Goal: Information Seeking & Learning: Learn about a topic

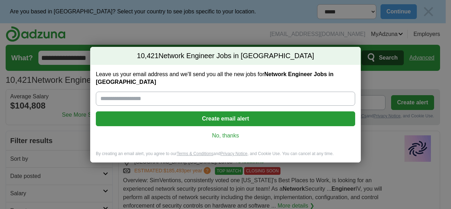
click at [235, 133] on link "No, thanks" at bounding box center [225, 136] width 248 height 8
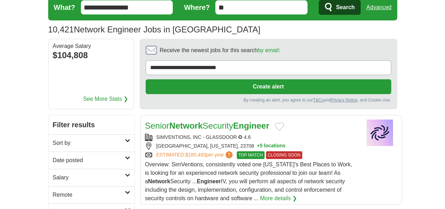
scroll to position [53, 0]
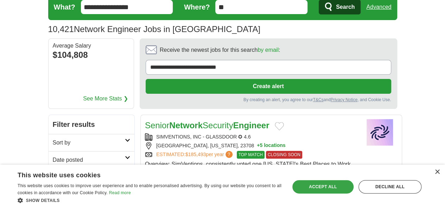
click at [325, 189] on div "Accept all" at bounding box center [323, 186] width 61 height 13
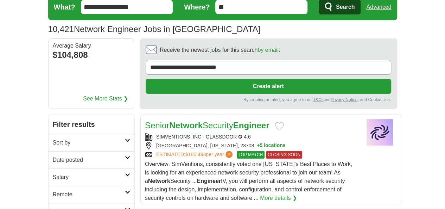
click at [188, 120] on link "Senior Network Security Engineer" at bounding box center [207, 125] width 124 height 10
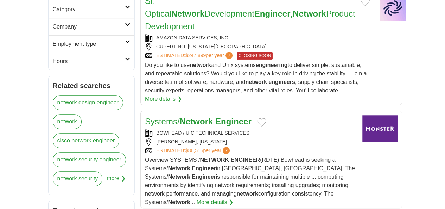
scroll to position [275, 0]
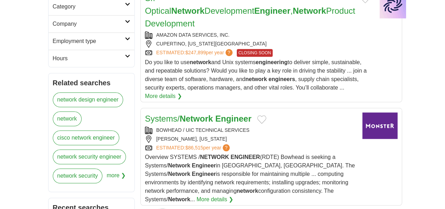
click at [216, 114] on strong "Engineer" at bounding box center [234, 119] width 36 height 10
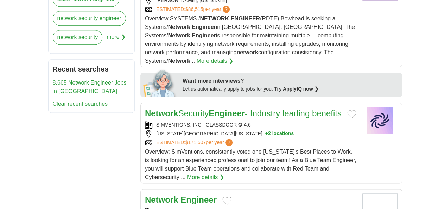
scroll to position [414, 0]
click at [181, 194] on strong "Engineer" at bounding box center [199, 199] width 36 height 10
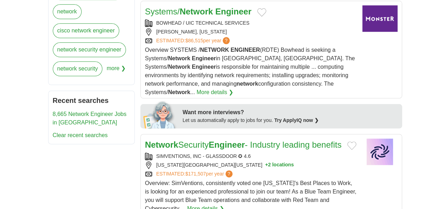
scroll to position [379, 0]
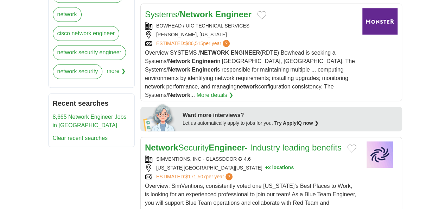
click at [183, 143] on link "Network Security Engineer - Industry leading benefits" at bounding box center [243, 148] width 197 height 10
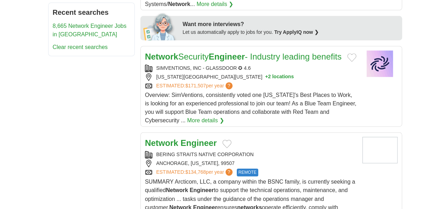
scroll to position [481, 0]
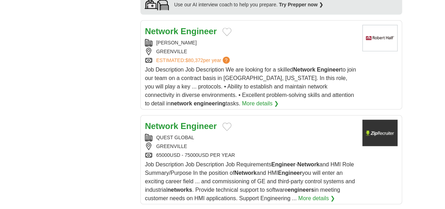
scroll to position [790, 0]
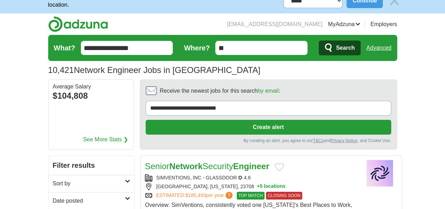
scroll to position [0, 0]
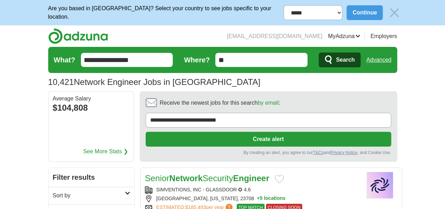
click at [191, 173] on link "Senior Network Security Engineer" at bounding box center [207, 178] width 124 height 10
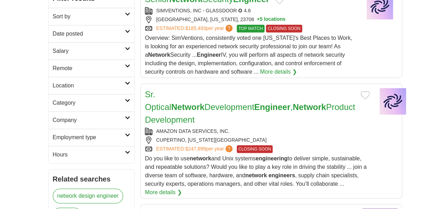
scroll to position [207, 0]
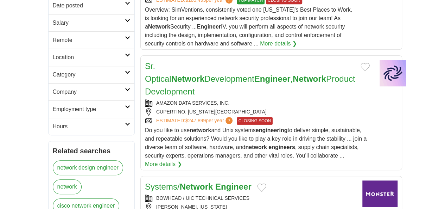
click at [182, 182] on strong "Network" at bounding box center [196, 187] width 33 height 10
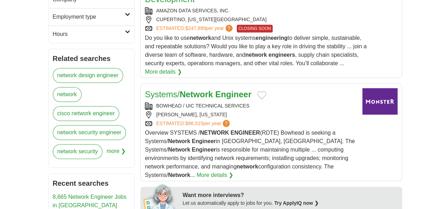
scroll to position [302, 0]
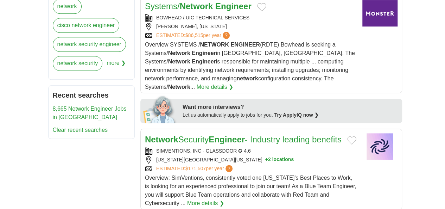
scroll to position [388, 0]
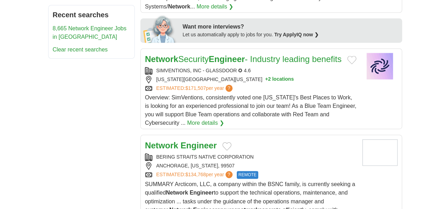
scroll to position [468, 0]
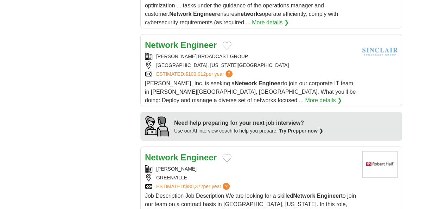
scroll to position [664, 0]
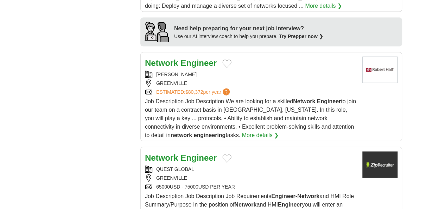
scroll to position [758, 0]
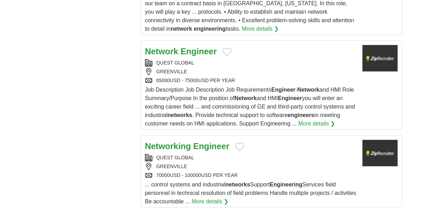
scroll to position [863, 0]
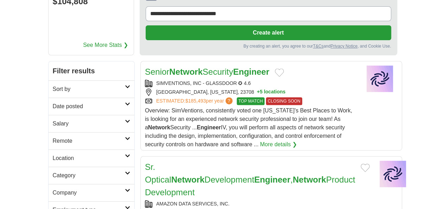
scroll to position [0, 0]
